Goal: Contribute content: Add original content to the website for others to see

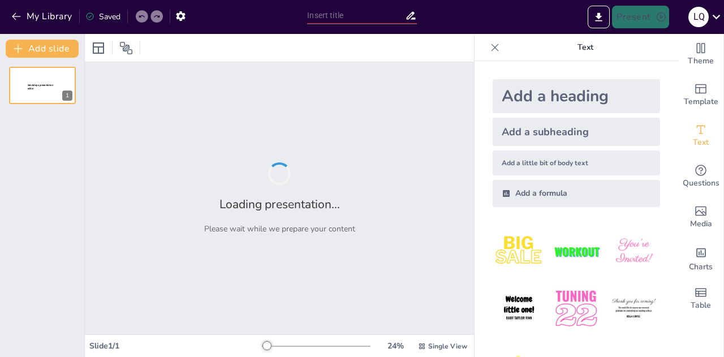
type input "Innovaciones en Pavimentos Rígidos: Eficiencia y Sostenibilidad"
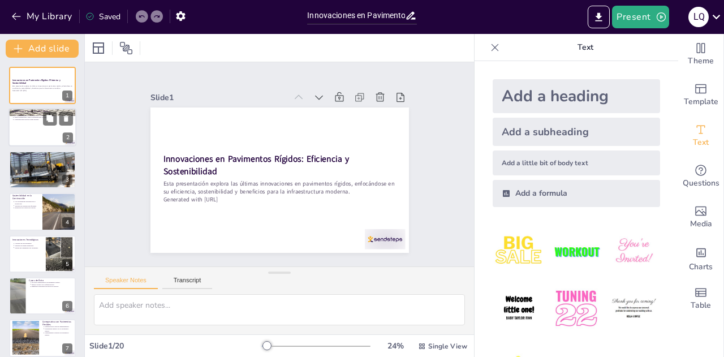
click at [28, 127] on div at bounding box center [42, 128] width 68 height 38
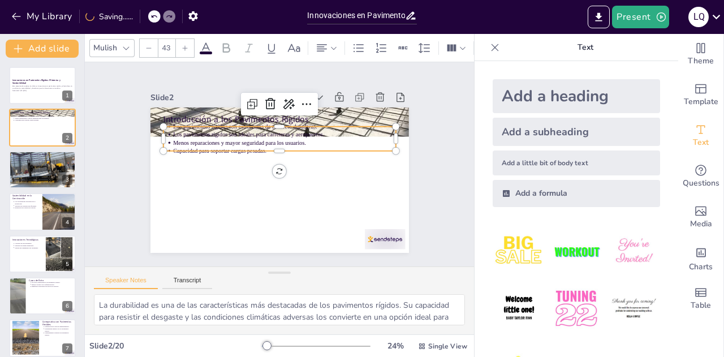
click at [221, 138] on p "Menos reparaciones y mayor seguridad para los usuarios." at bounding box center [298, 153] width 155 height 171
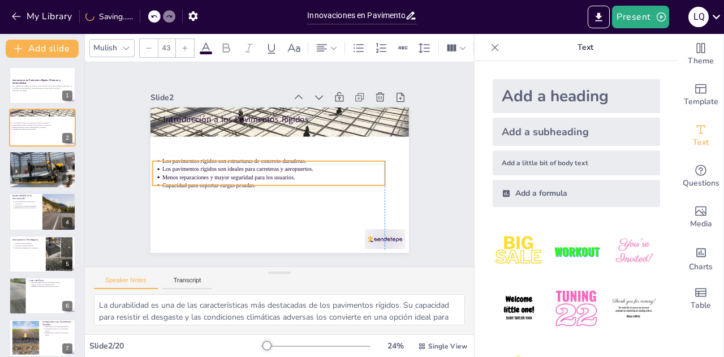
drag, startPoint x: 282, startPoint y: 126, endPoint x: 273, endPoint y: 160, distance: 35.7
click at [273, 160] on p "Los pavimentos rígidos son estructuras de concreto duraderas." at bounding box center [274, 159] width 214 height 76
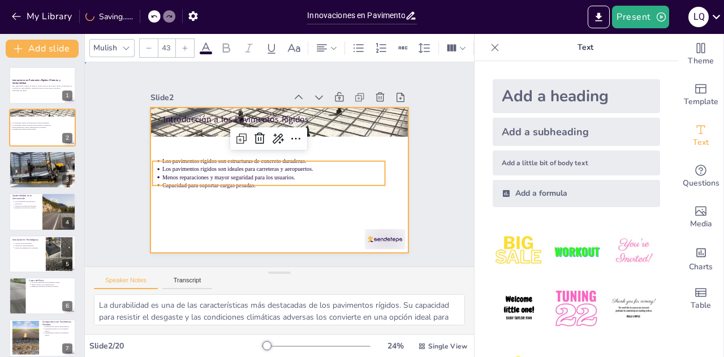
click at [216, 216] on div at bounding box center [274, 179] width 291 height 218
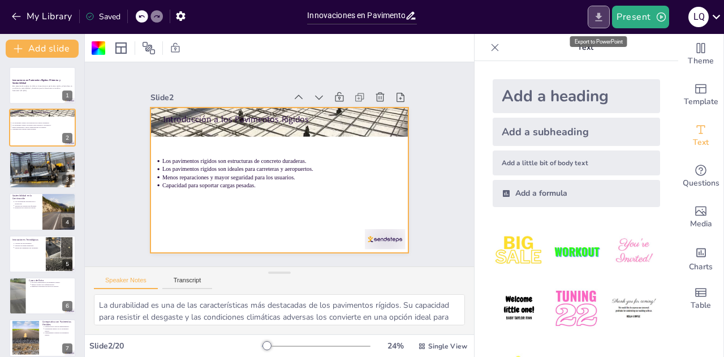
click at [594, 17] on icon "Export to PowerPoint" at bounding box center [599, 17] width 12 height 12
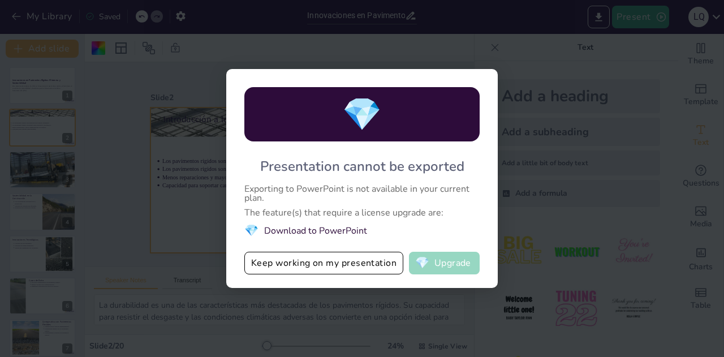
click at [410, 260] on button "💎 Upgrade" at bounding box center [444, 263] width 71 height 23
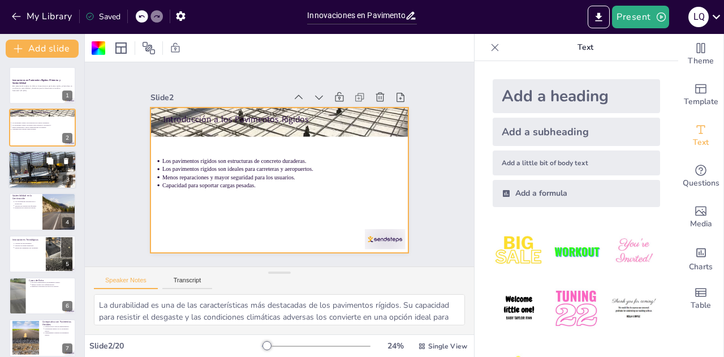
click at [38, 170] on div at bounding box center [42, 169] width 75 height 38
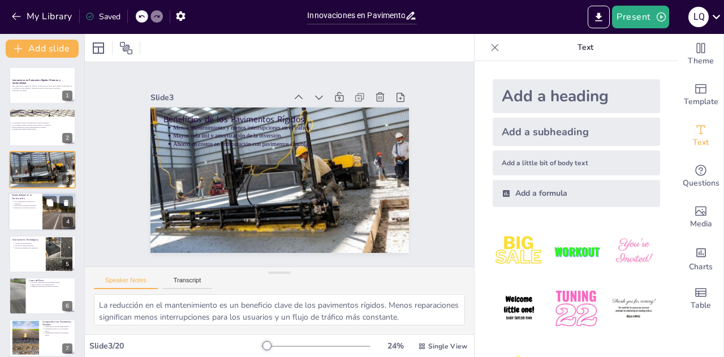
click at [32, 215] on div at bounding box center [42, 211] width 68 height 38
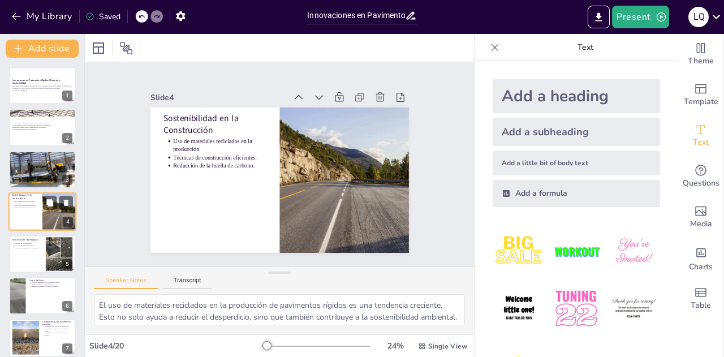
scroll to position [5, 0]
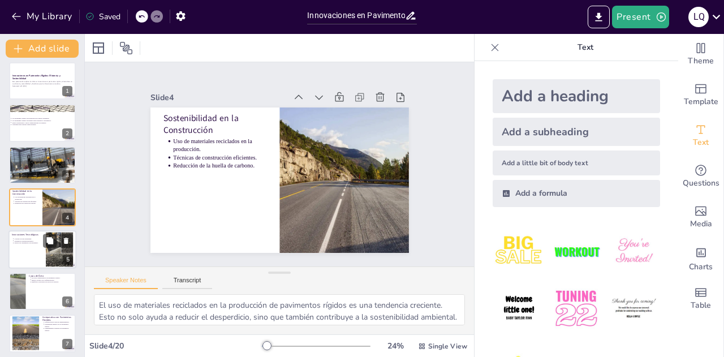
click at [36, 262] on div at bounding box center [42, 249] width 68 height 38
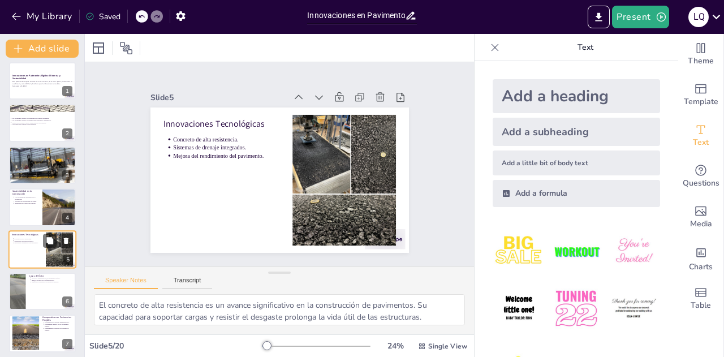
scroll to position [46, 0]
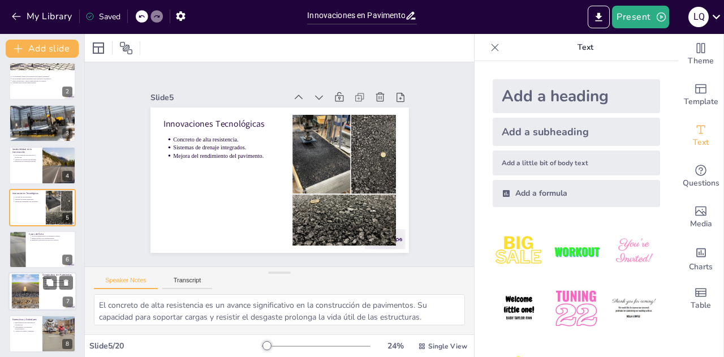
click at [38, 289] on div at bounding box center [25, 291] width 61 height 35
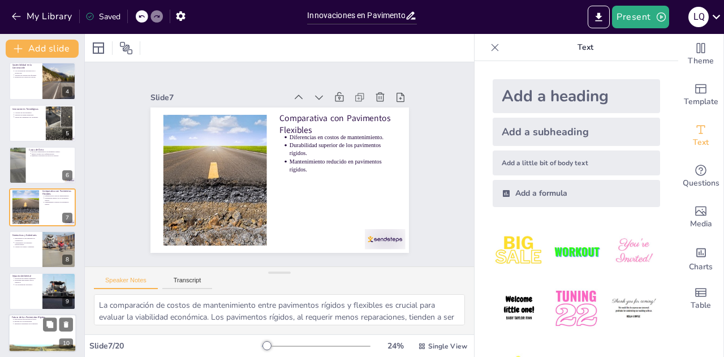
click at [40, 320] on p "Innovaciones que moldean el futuro." at bounding box center [43, 319] width 59 height 2
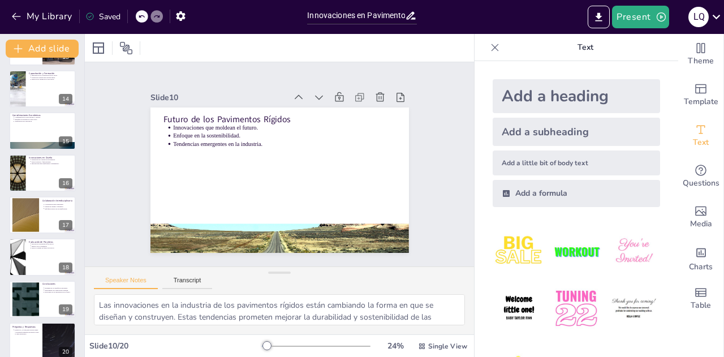
scroll to position [555, 0]
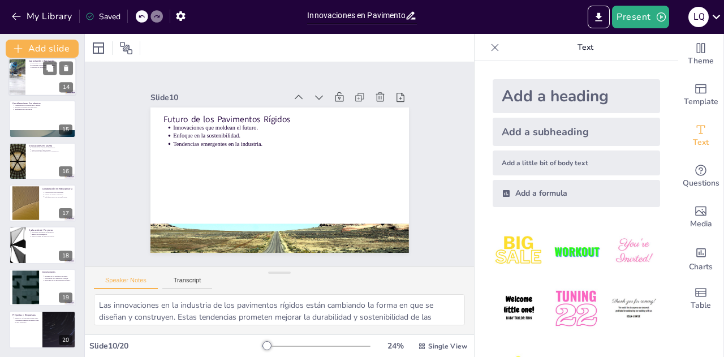
click at [35, 66] on p "Mejora de la calidad de los proyectos." at bounding box center [53, 67] width 42 height 2
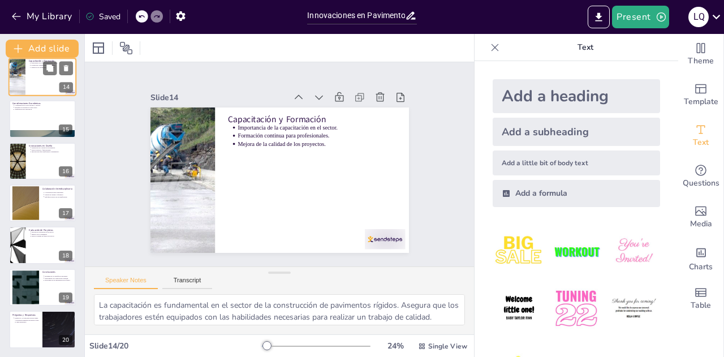
scroll to position [425, 0]
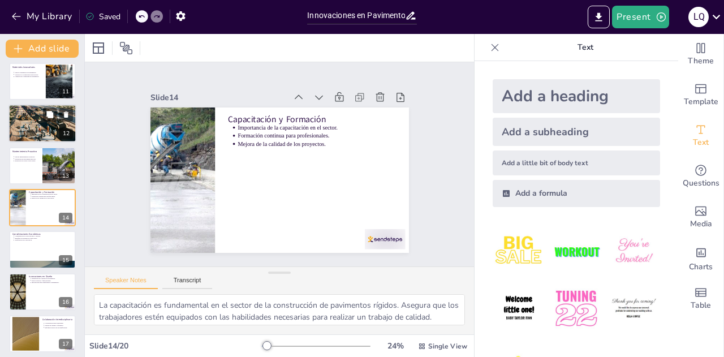
click at [36, 119] on div at bounding box center [42, 123] width 68 height 39
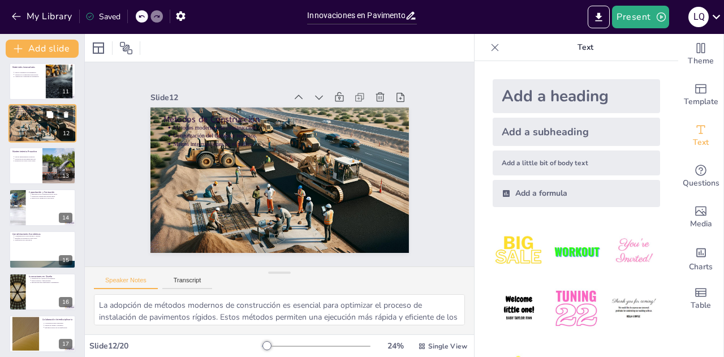
scroll to position [341, 0]
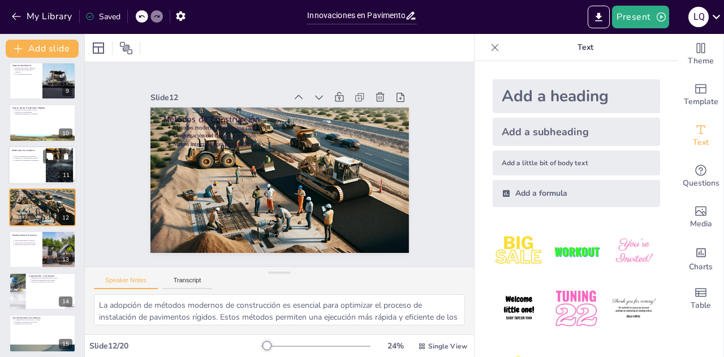
click at [32, 156] on p "Nuevos compuestos en pavimentos." at bounding box center [28, 156] width 28 height 2
type textarea "La incorporación de nuevos compuestos en la fabricación de pavimentos rígidos p…"
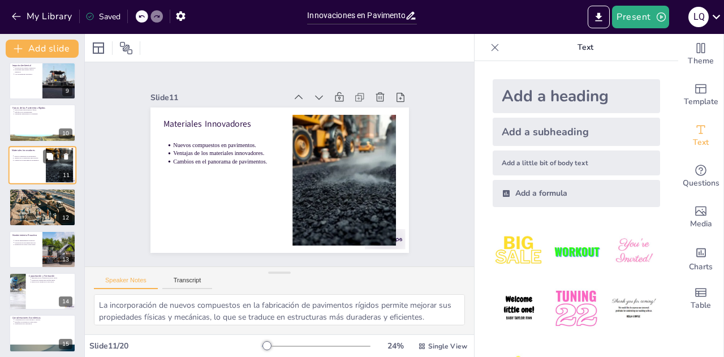
scroll to position [299, 0]
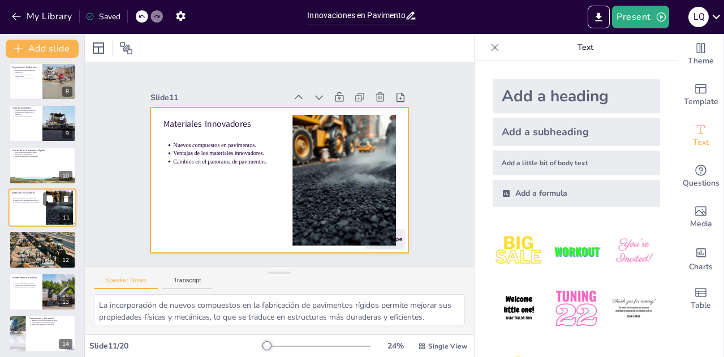
click at [23, 214] on div at bounding box center [42, 207] width 68 height 38
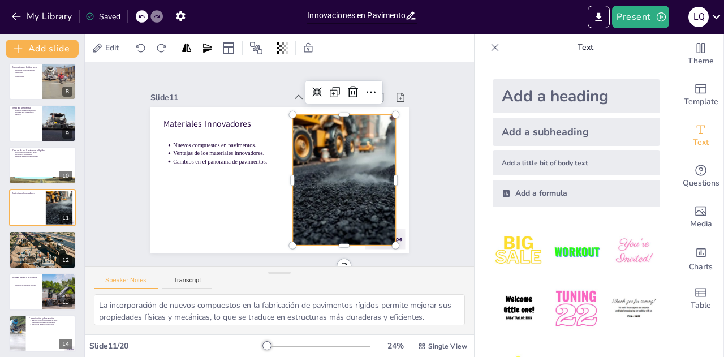
click at [344, 158] on div at bounding box center [327, 210] width 259 height 225
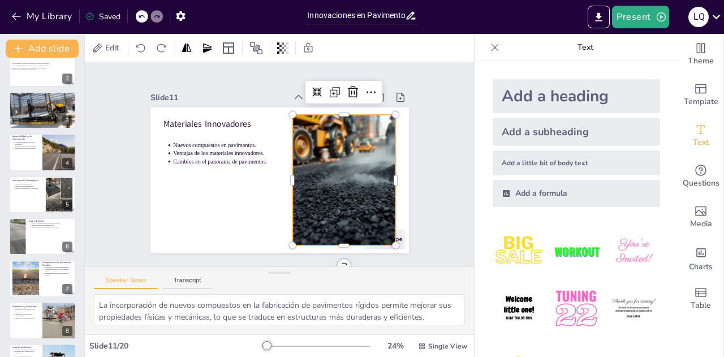
scroll to position [0, 0]
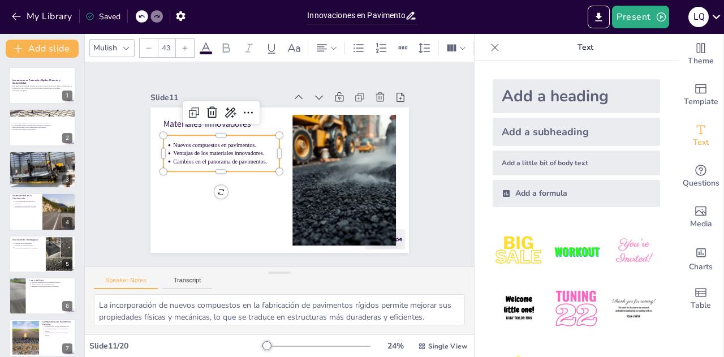
click at [201, 137] on ul "Nuevos compuestos en pavimentos. Ventajas de los materiales innovadores. Cambio…" at bounding box center [249, 113] width 96 height 103
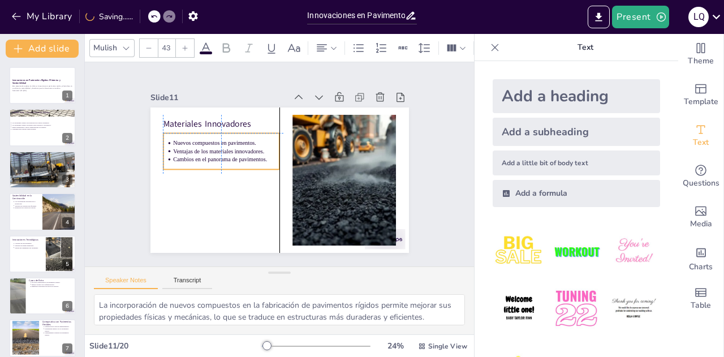
click at [179, 140] on ul "Nuevos compuestos en pavimentos. Ventajas de los materiales innovadores. Cambio…" at bounding box center [235, 123] width 113 height 79
click at [123, 157] on div "Slide 1 Innovaciones en Pavimentos Rígidos: Eficiencia y Sostenibilidad Esta pr…" at bounding box center [279, 164] width 314 height 367
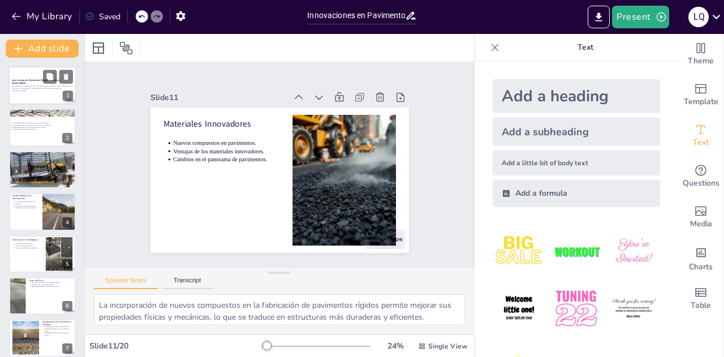
click at [28, 85] on p "Esta presentación explora las últimas innovaciones en pavimentos rígidos, enfoc…" at bounding box center [42, 87] width 61 height 5
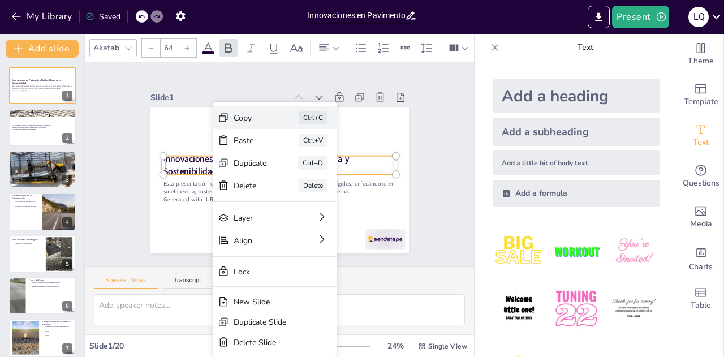
click at [290, 200] on div "Copy" at bounding box center [305, 216] width 31 height 32
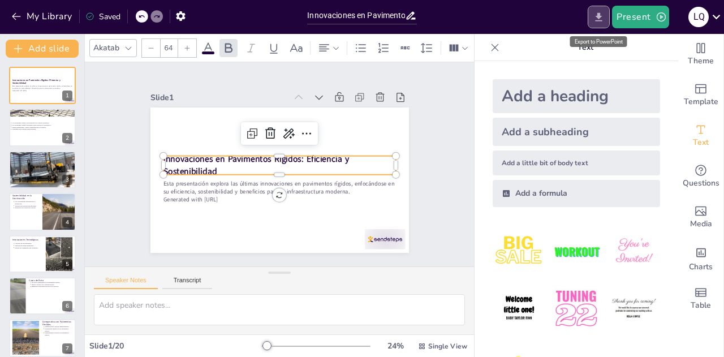
click at [593, 12] on button "Export to PowerPoint" at bounding box center [599, 17] width 22 height 23
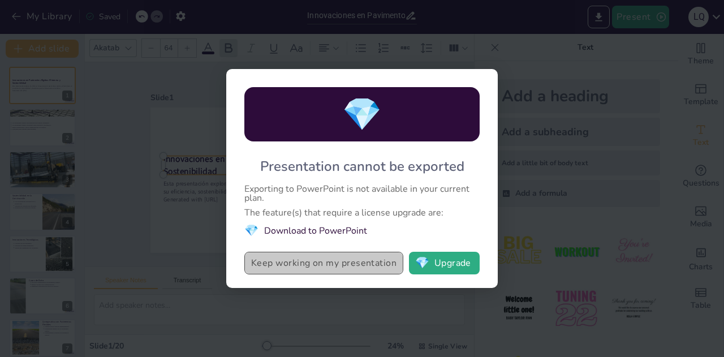
click at [380, 260] on button "Keep working on my presentation" at bounding box center [323, 263] width 159 height 23
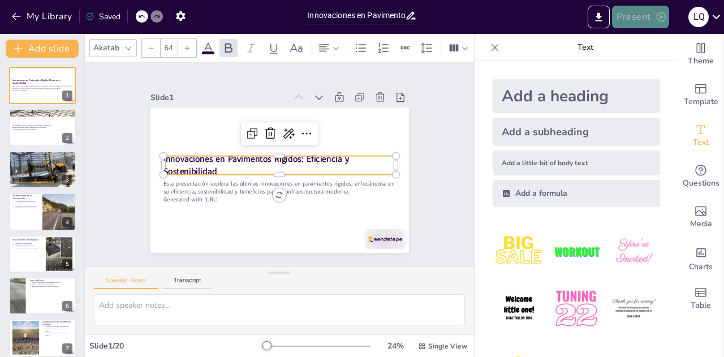
click at [652, 11] on button "Present" at bounding box center [640, 17] width 57 height 23
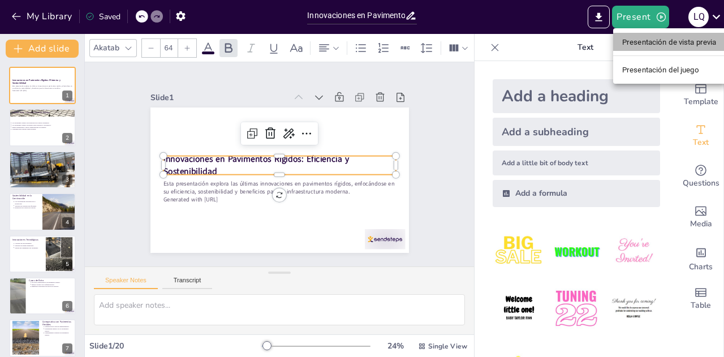
click at [636, 35] on li "Presentación de vista previa" at bounding box center [669, 42] width 113 height 18
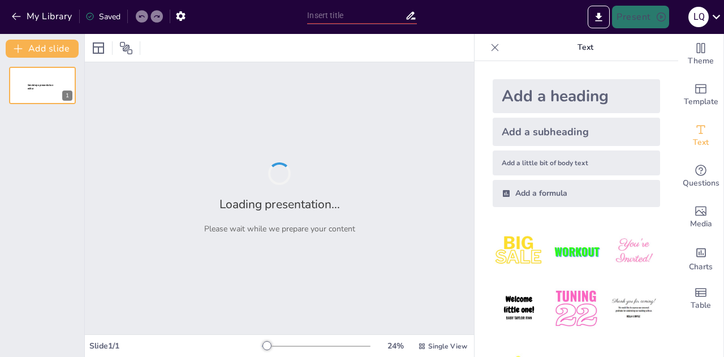
type input "Innovaciones en Pavimentos Rígidos: Eficiencia y Sostenibilidad"
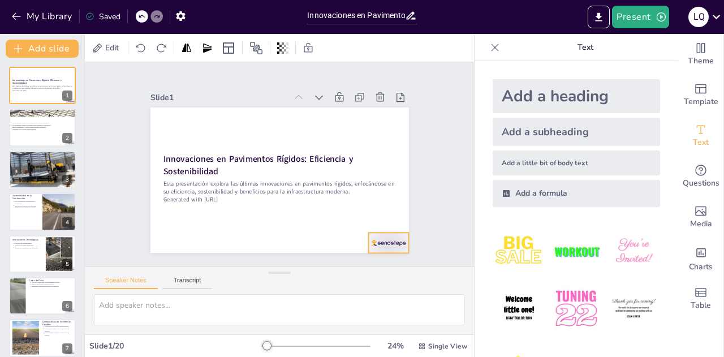
click at [370, 263] on div at bounding box center [347, 280] width 45 height 35
click at [389, 213] on div at bounding box center [398, 210] width 18 height 18
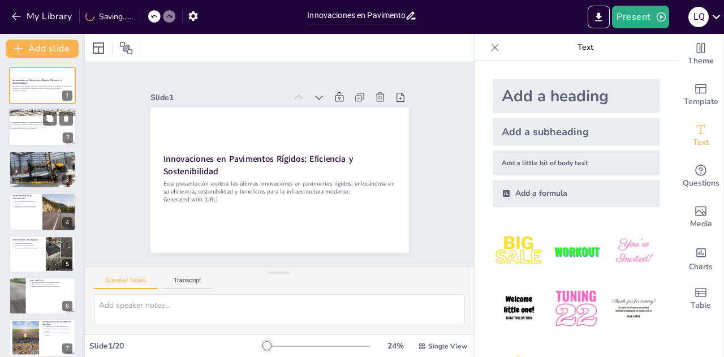
click at [37, 143] on div at bounding box center [42, 128] width 68 height 38
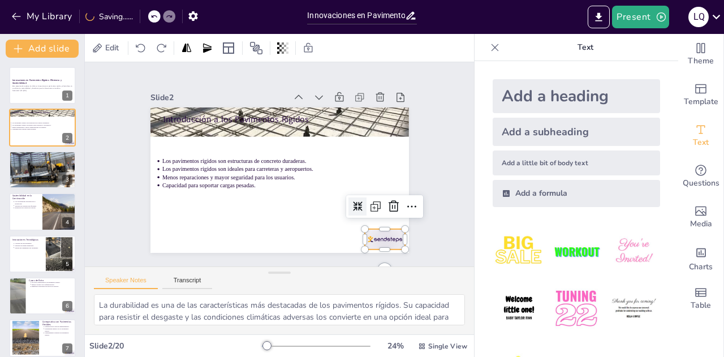
click at [286, 270] on div at bounding box center [267, 292] width 38 height 45
click at [374, 242] on icon at bounding box center [367, 249] width 14 height 14
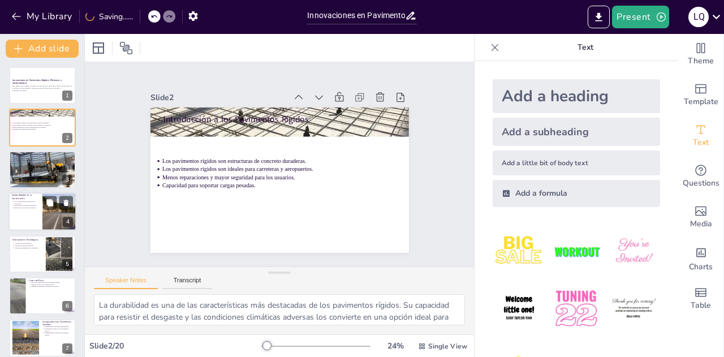
click at [31, 222] on div at bounding box center [42, 211] width 68 height 38
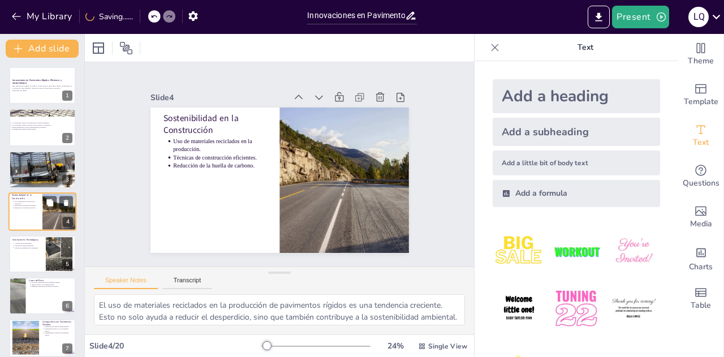
scroll to position [5, 0]
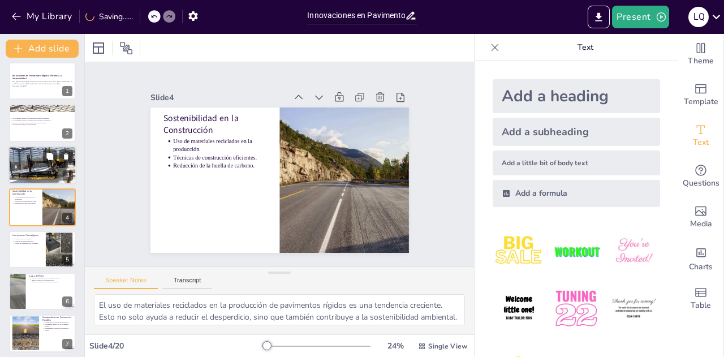
click at [43, 169] on div at bounding box center [42, 165] width 75 height 38
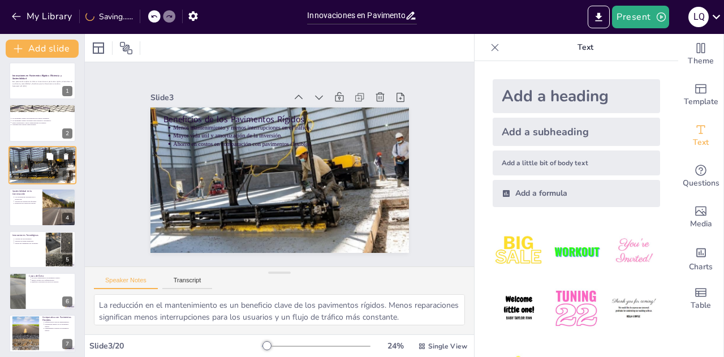
scroll to position [0, 0]
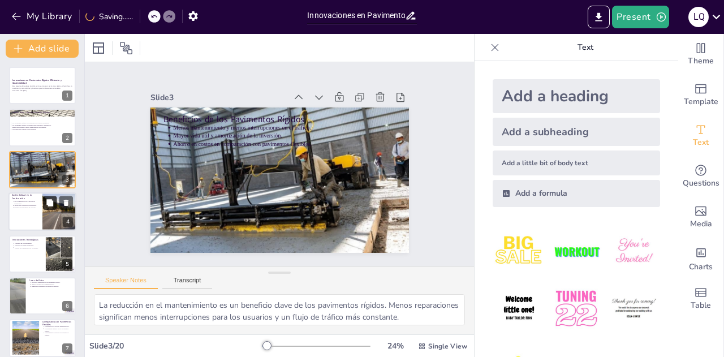
click at [48, 201] on icon at bounding box center [49, 202] width 7 height 7
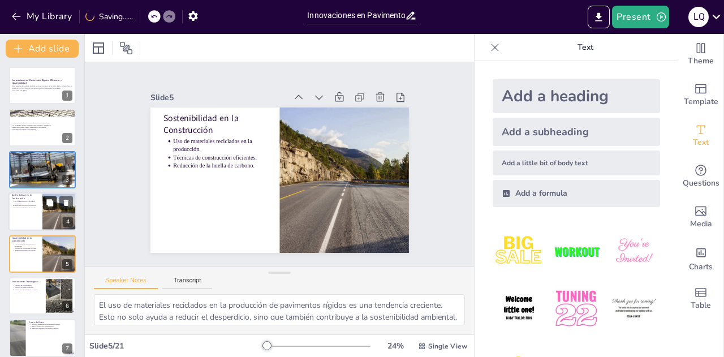
scroll to position [46, 0]
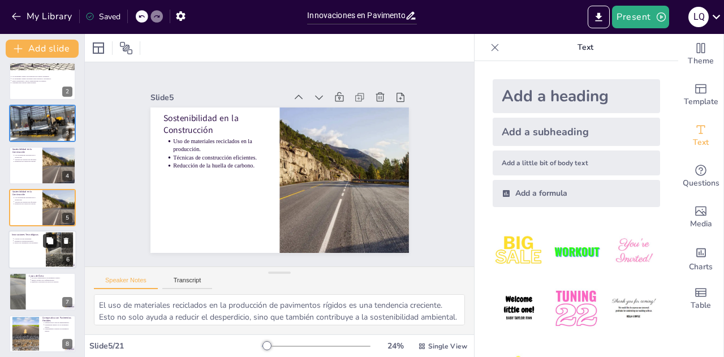
click at [48, 235] on button at bounding box center [50, 241] width 14 height 14
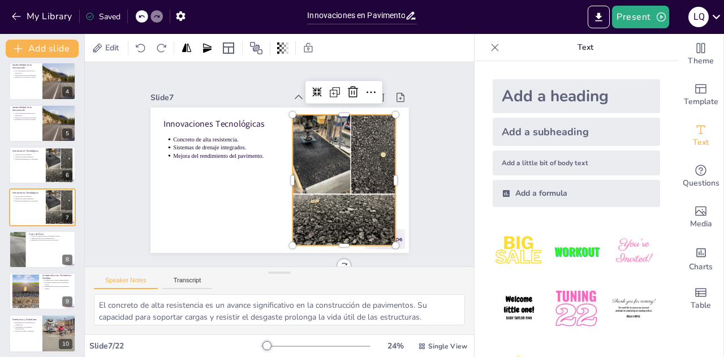
click at [385, 235] on div at bounding box center [327, 209] width 179 height 179
click at [329, 235] on div at bounding box center [257, 226] width 144 height 145
click at [390, 132] on div at bounding box center [372, 85] width 104 height 94
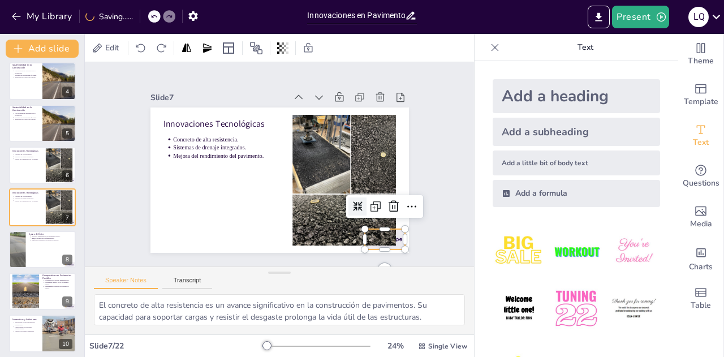
click at [389, 98] on div at bounding box center [374, 77] width 28 height 44
click at [346, 262] on icon at bounding box center [336, 271] width 19 height 19
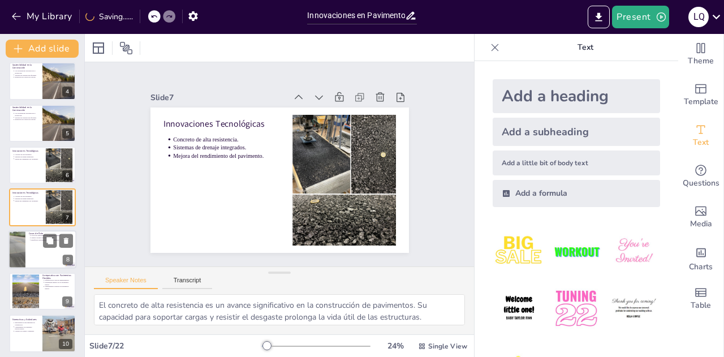
click at [30, 248] on div at bounding box center [42, 249] width 68 height 38
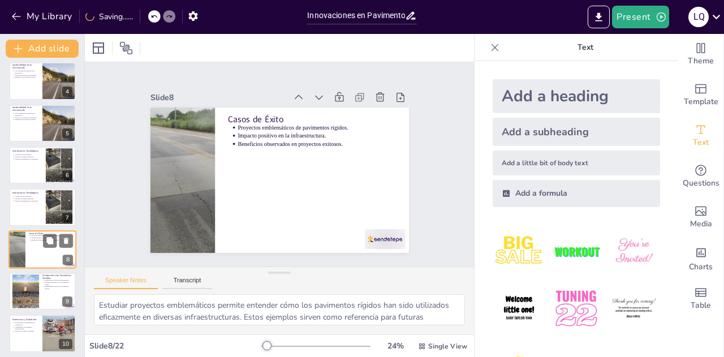
scroll to position [173, 0]
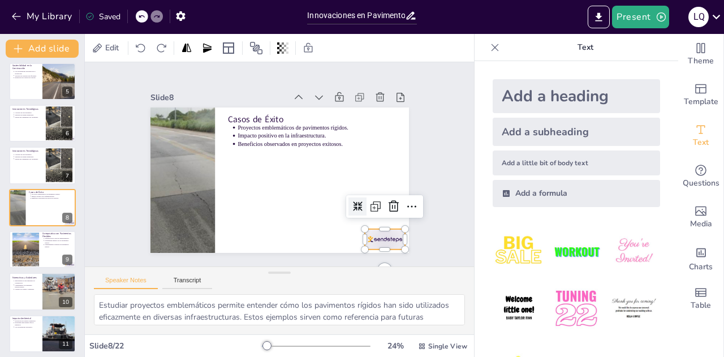
click at [356, 263] on div at bounding box center [333, 282] width 45 height 38
click at [346, 262] on icon at bounding box center [336, 271] width 19 height 19
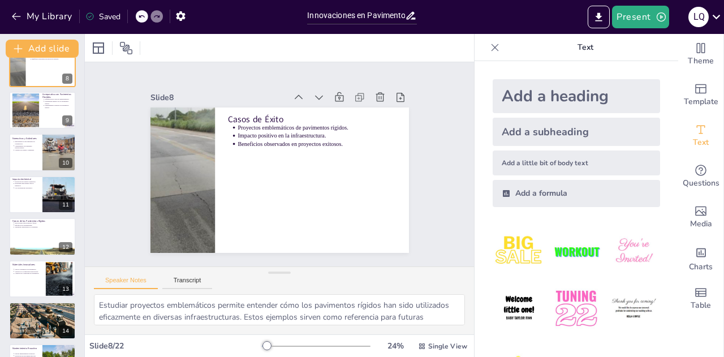
scroll to position [314, 0]
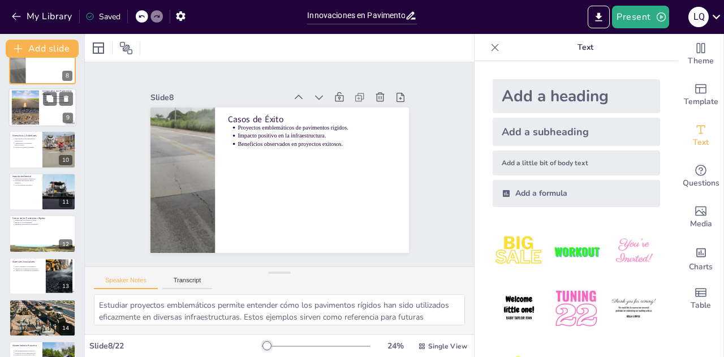
click at [49, 113] on div at bounding box center [42, 107] width 68 height 38
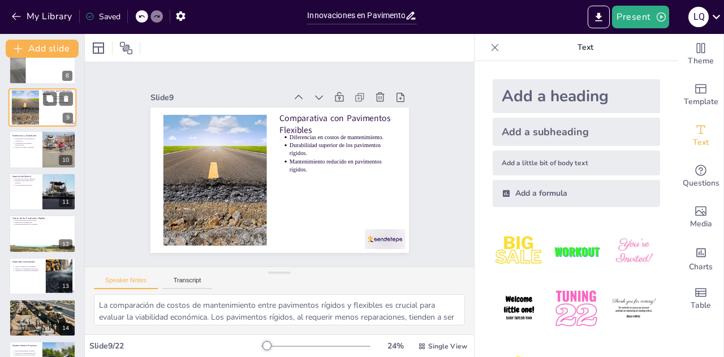
scroll to position [214, 0]
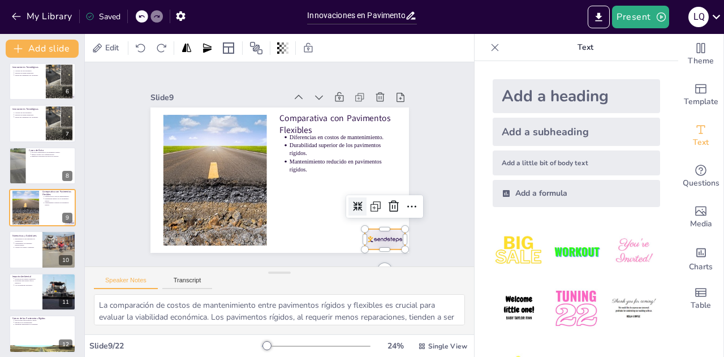
click at [286, 270] on div at bounding box center [267, 292] width 38 height 45
click at [334, 268] on icon at bounding box center [324, 277] width 19 height 19
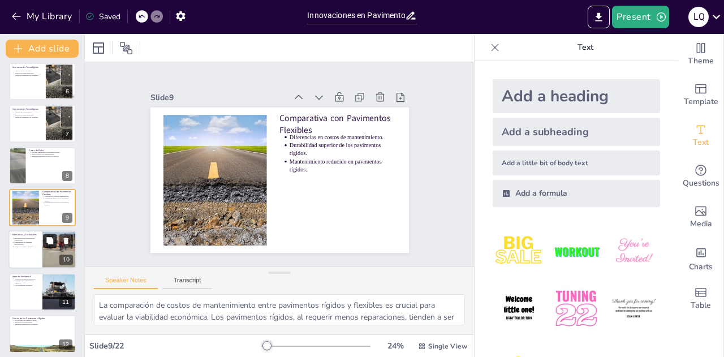
click at [52, 236] on button at bounding box center [50, 241] width 14 height 14
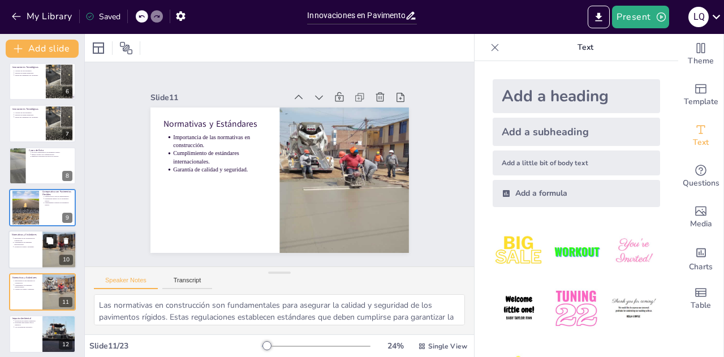
scroll to position [299, 0]
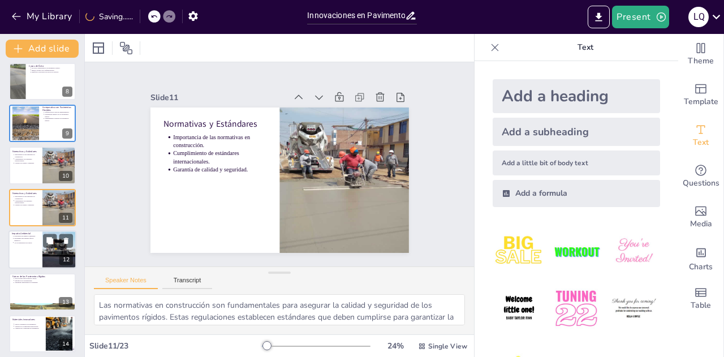
click at [34, 250] on div at bounding box center [42, 249] width 68 height 38
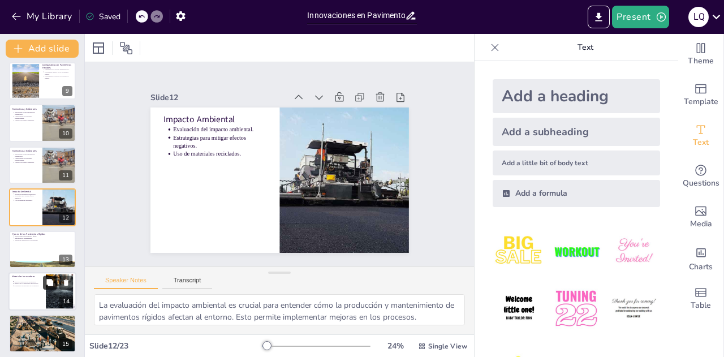
click at [46, 285] on icon at bounding box center [50, 282] width 8 height 8
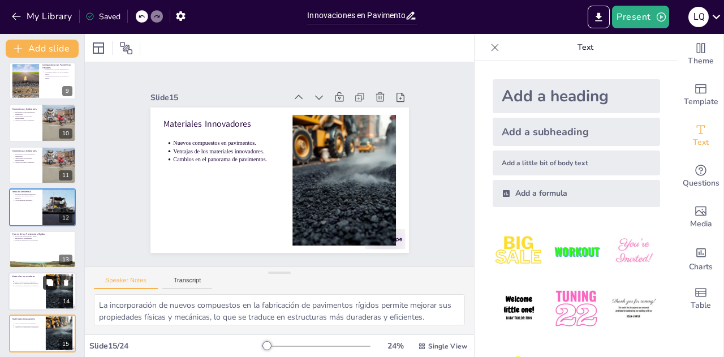
scroll to position [467, 0]
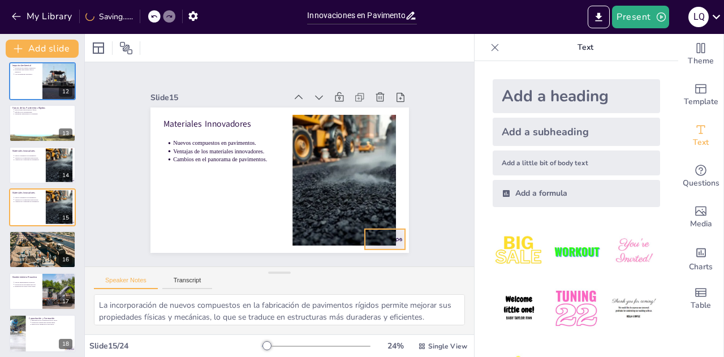
click at [389, 245] on div at bounding box center [367, 259] width 44 height 28
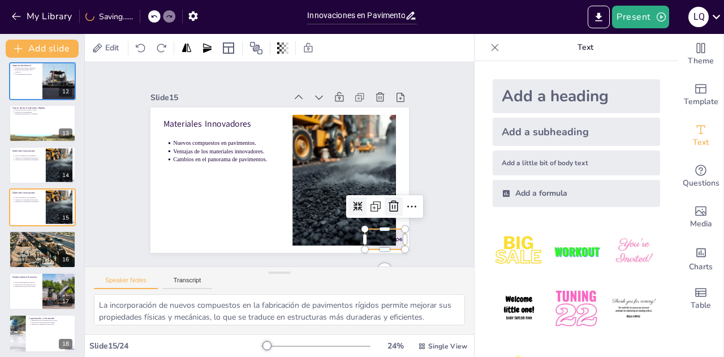
click at [385, 221] on icon at bounding box center [382, 229] width 16 height 16
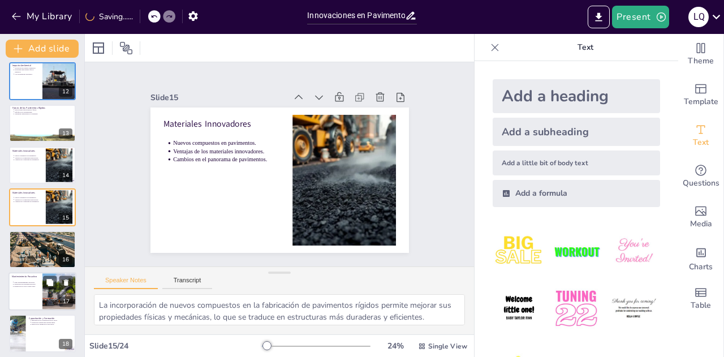
click at [44, 299] on div at bounding box center [60, 291] width 58 height 38
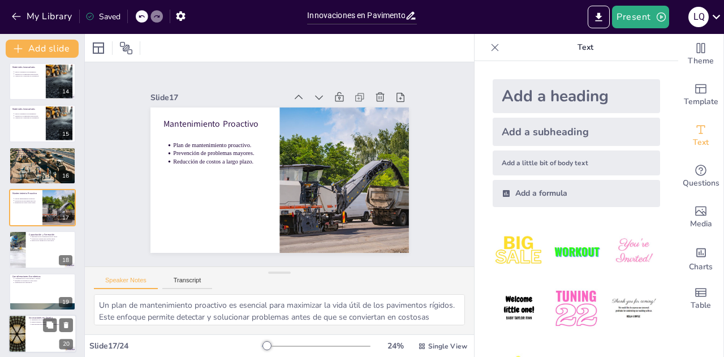
click at [31, 337] on div at bounding box center [42, 333] width 68 height 38
type textarea "Las tendencias en el diseño de pavimentos rígidos están cambiando la forma en q…"
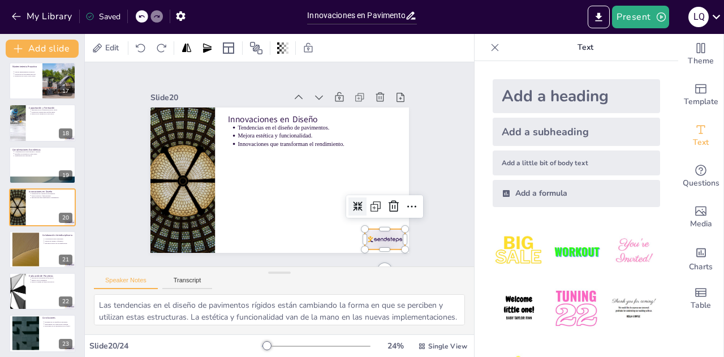
click at [228, 256] on div at bounding box center [216, 277] width 24 height 42
click at [190, 96] on icon at bounding box center [183, 90] width 13 height 14
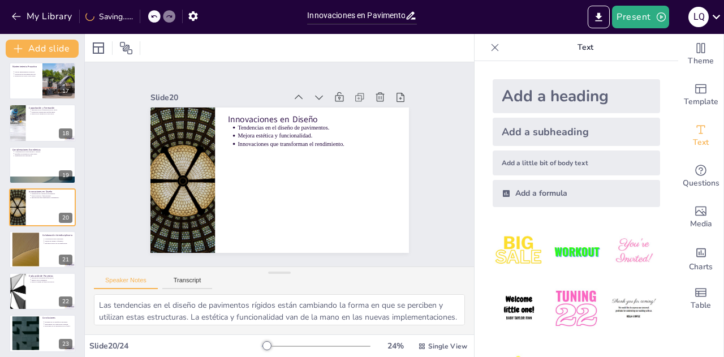
scroll to position [724, 0]
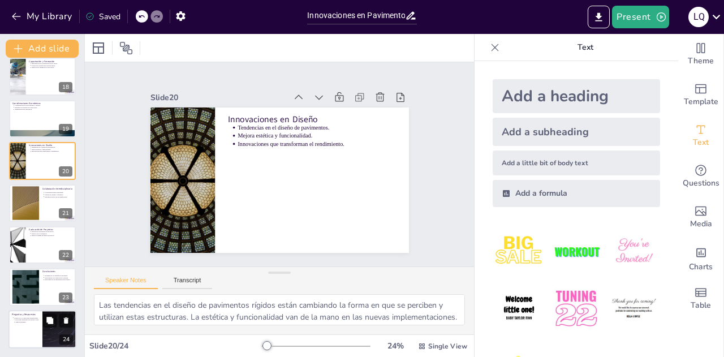
click at [36, 322] on p "[PERSON_NAME] para aclarar dudas y responder preguntas del público sobre el tem…" at bounding box center [26, 320] width 25 height 6
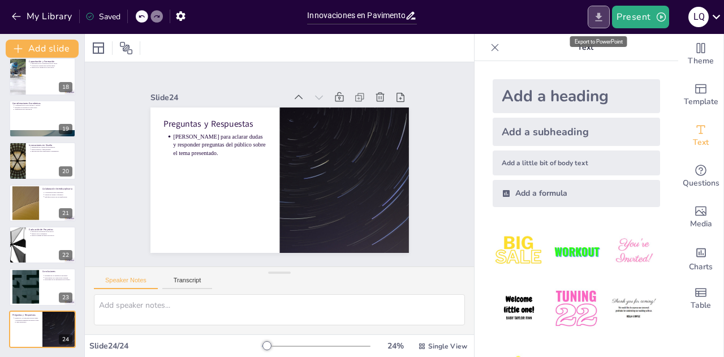
click at [604, 16] on icon "Export to PowerPoint" at bounding box center [599, 17] width 12 height 12
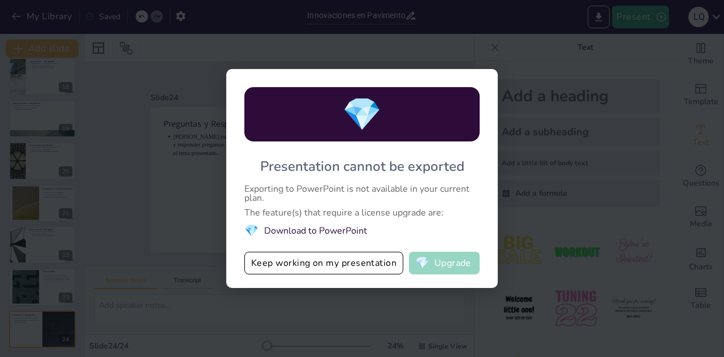
click at [458, 262] on button "💎 Upgrade" at bounding box center [444, 263] width 71 height 23
